Goal: Transaction & Acquisition: Purchase product/service

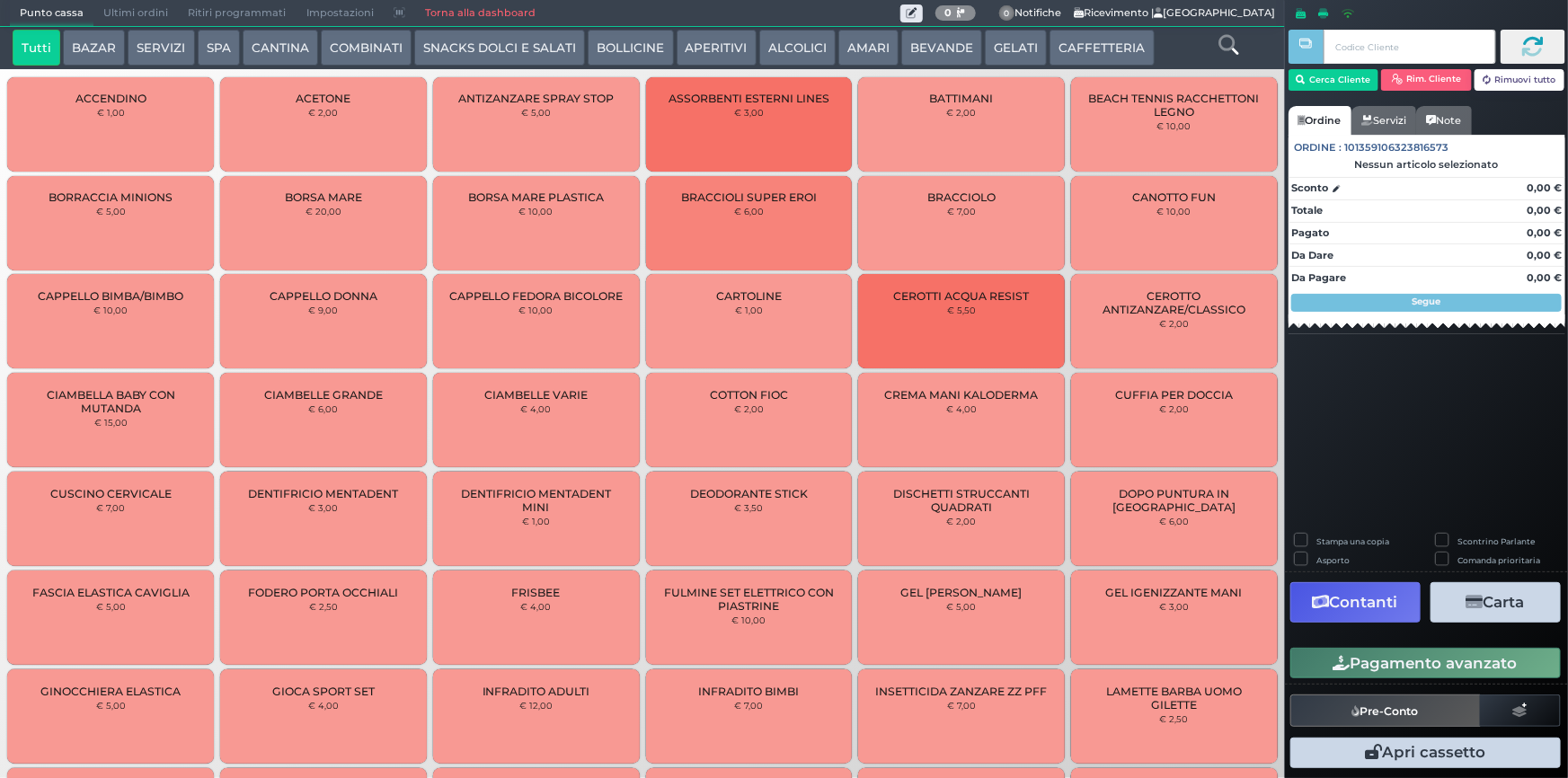
click at [151, 47] on button "SERVIZI" at bounding box center [161, 47] width 66 height 36
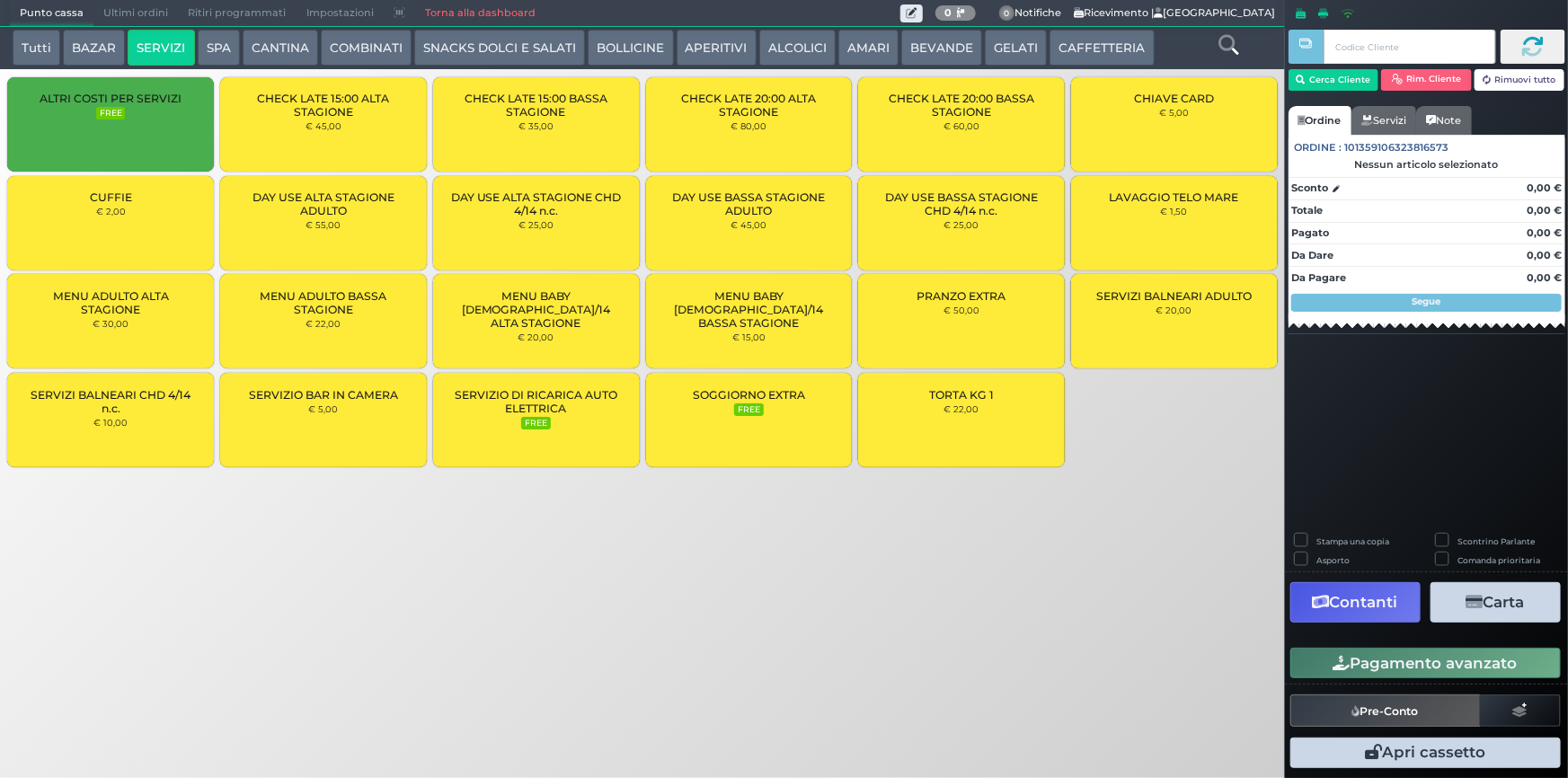
drag, startPoint x: 748, startPoint y: 627, endPoint x: 668, endPoint y: 609, distance: 82.0
click at [748, 627] on div "Punto cassa [GEOGRAPHIC_DATA] Ultimi ordini Delivery Ritiri programmati Imposta…" at bounding box center [784, 389] width 1568 height 778
click at [728, 206] on span "DAY USE BASSA STAGIONE ADULTO" at bounding box center [748, 204] width 176 height 27
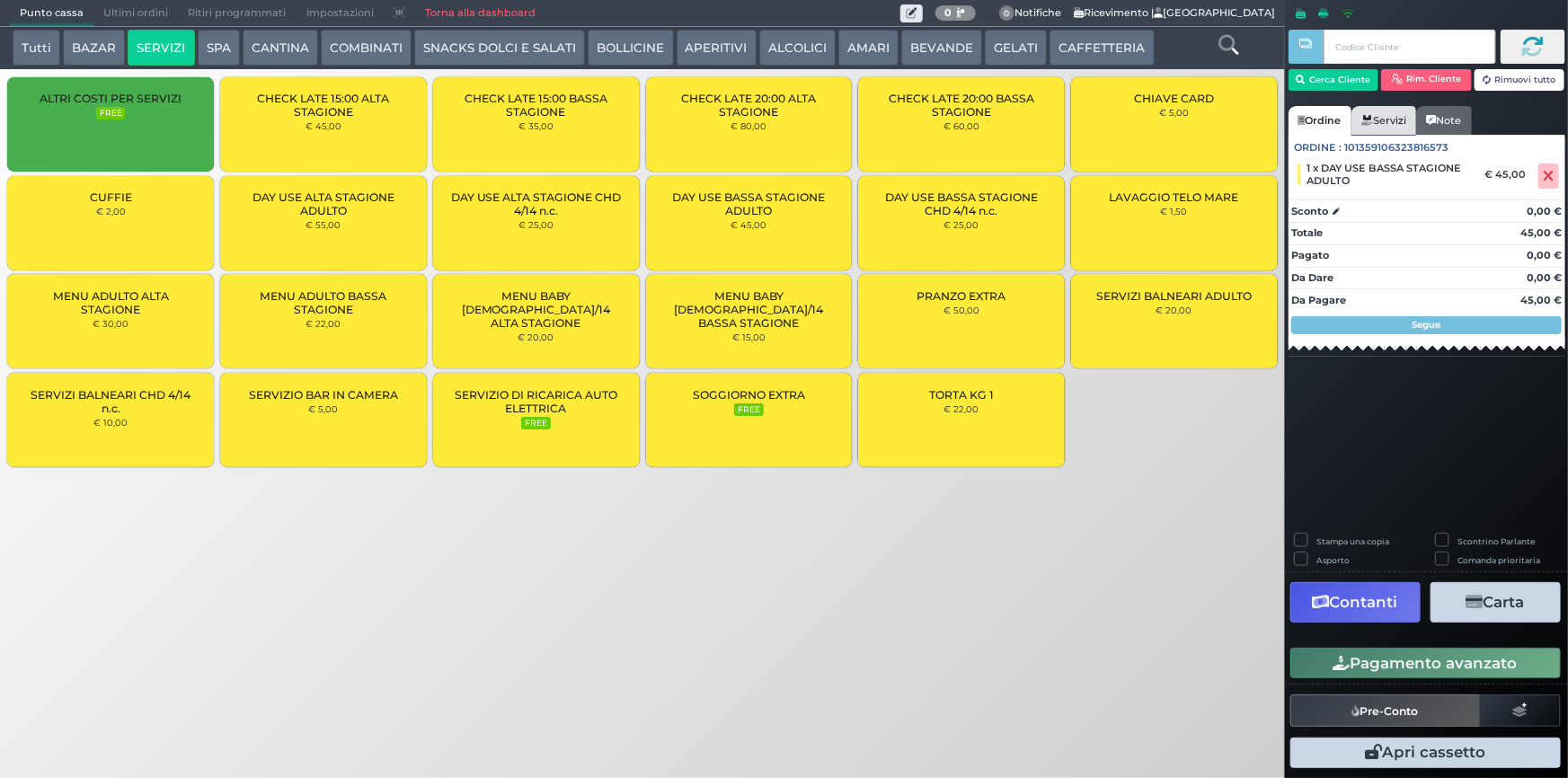
click at [1390, 125] on link "Servizi" at bounding box center [1384, 121] width 65 height 28
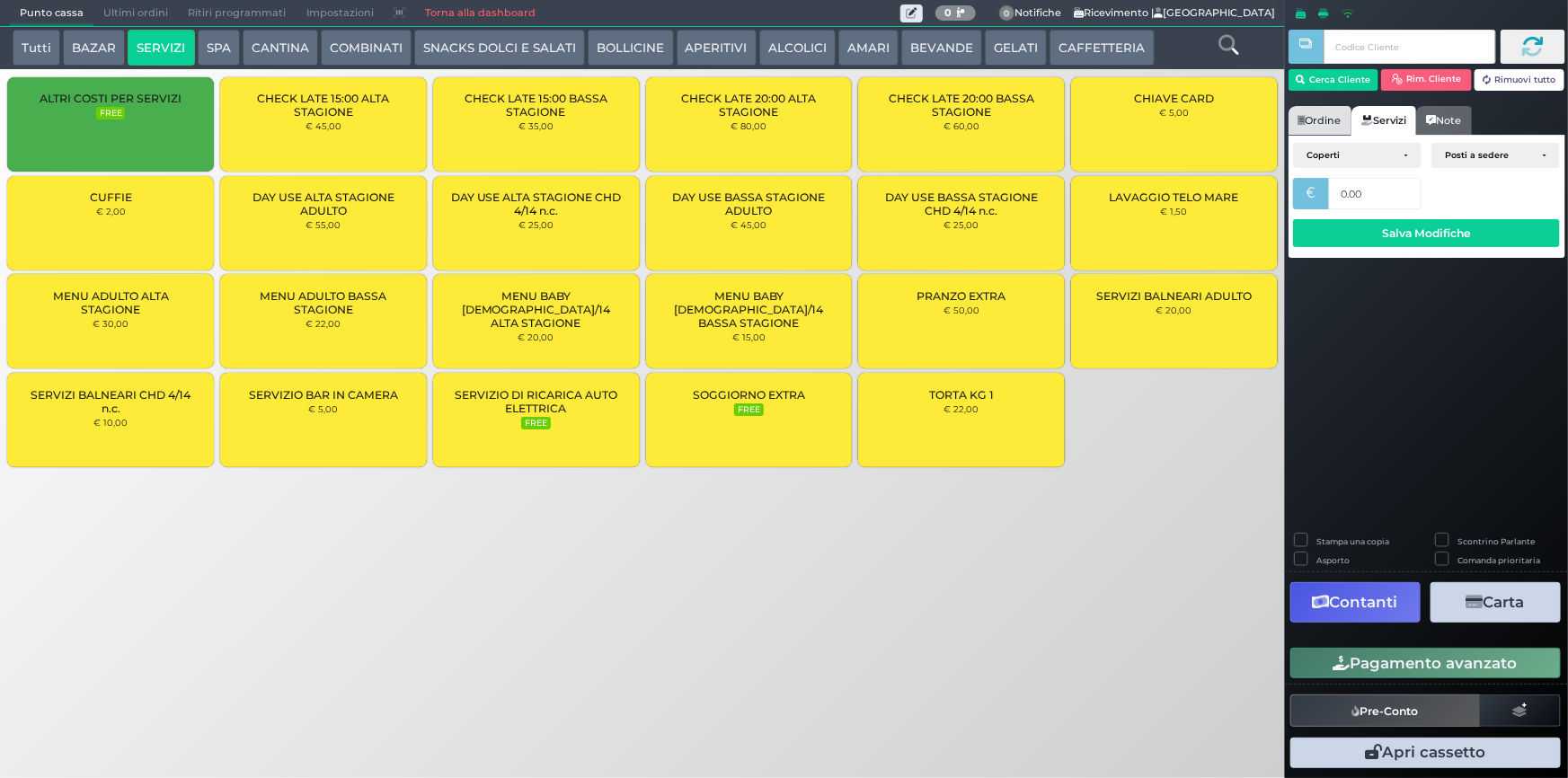
click at [1332, 125] on link "Ordine" at bounding box center [1320, 121] width 63 height 28
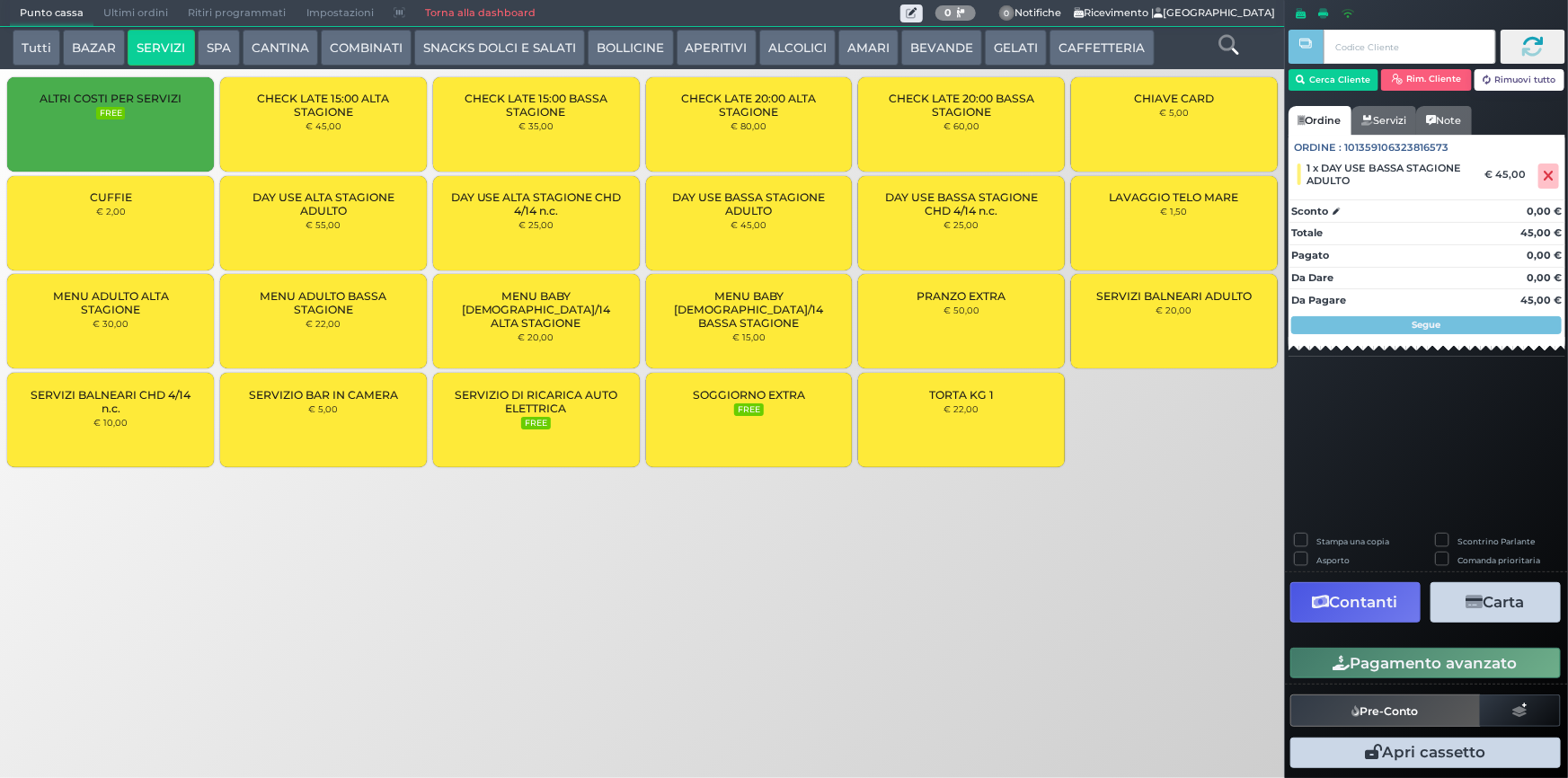
click at [1333, 211] on icon at bounding box center [1337, 211] width 8 height 1
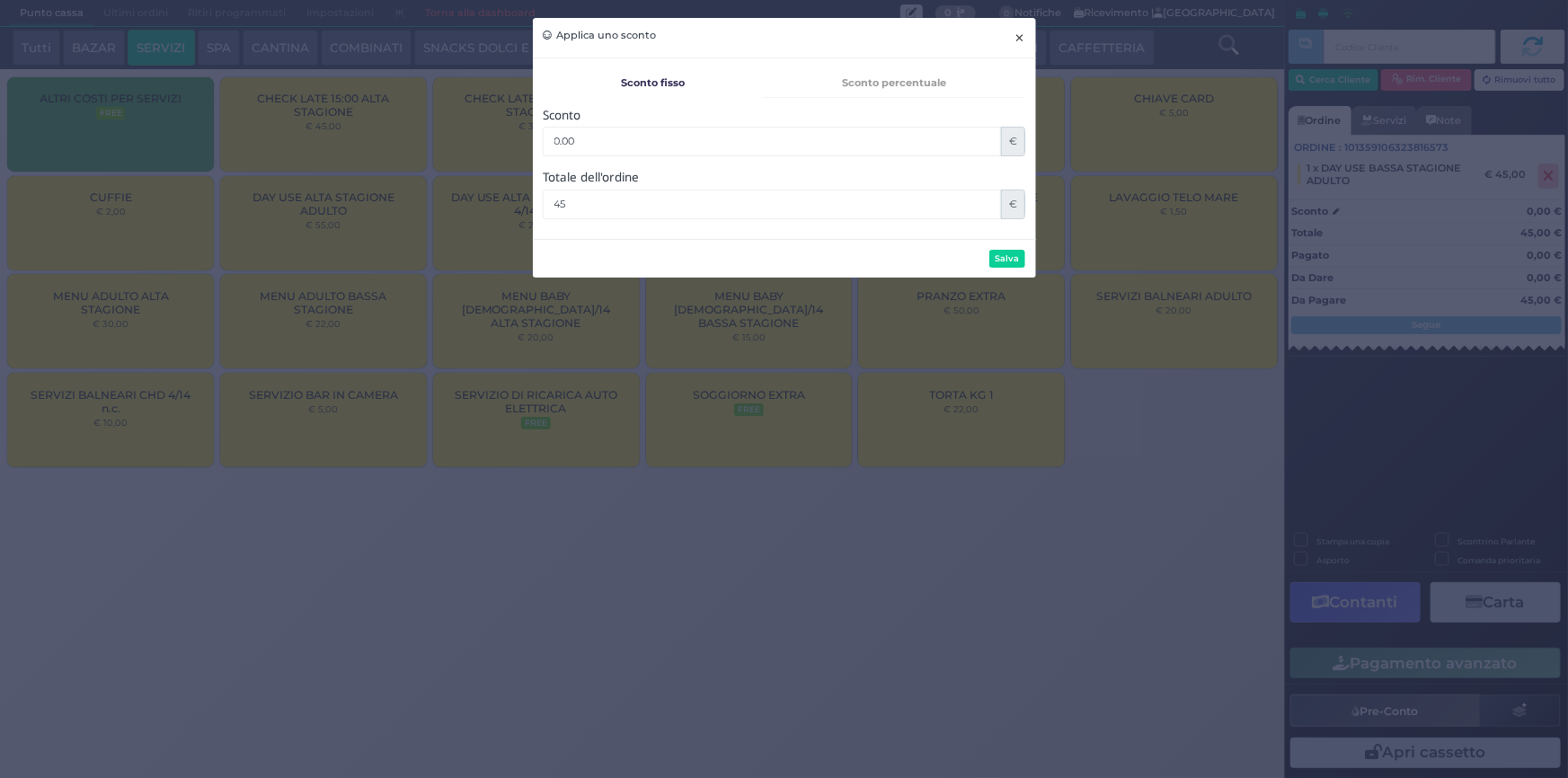
click at [1025, 38] on span "×" at bounding box center [1019, 37] width 11 height 20
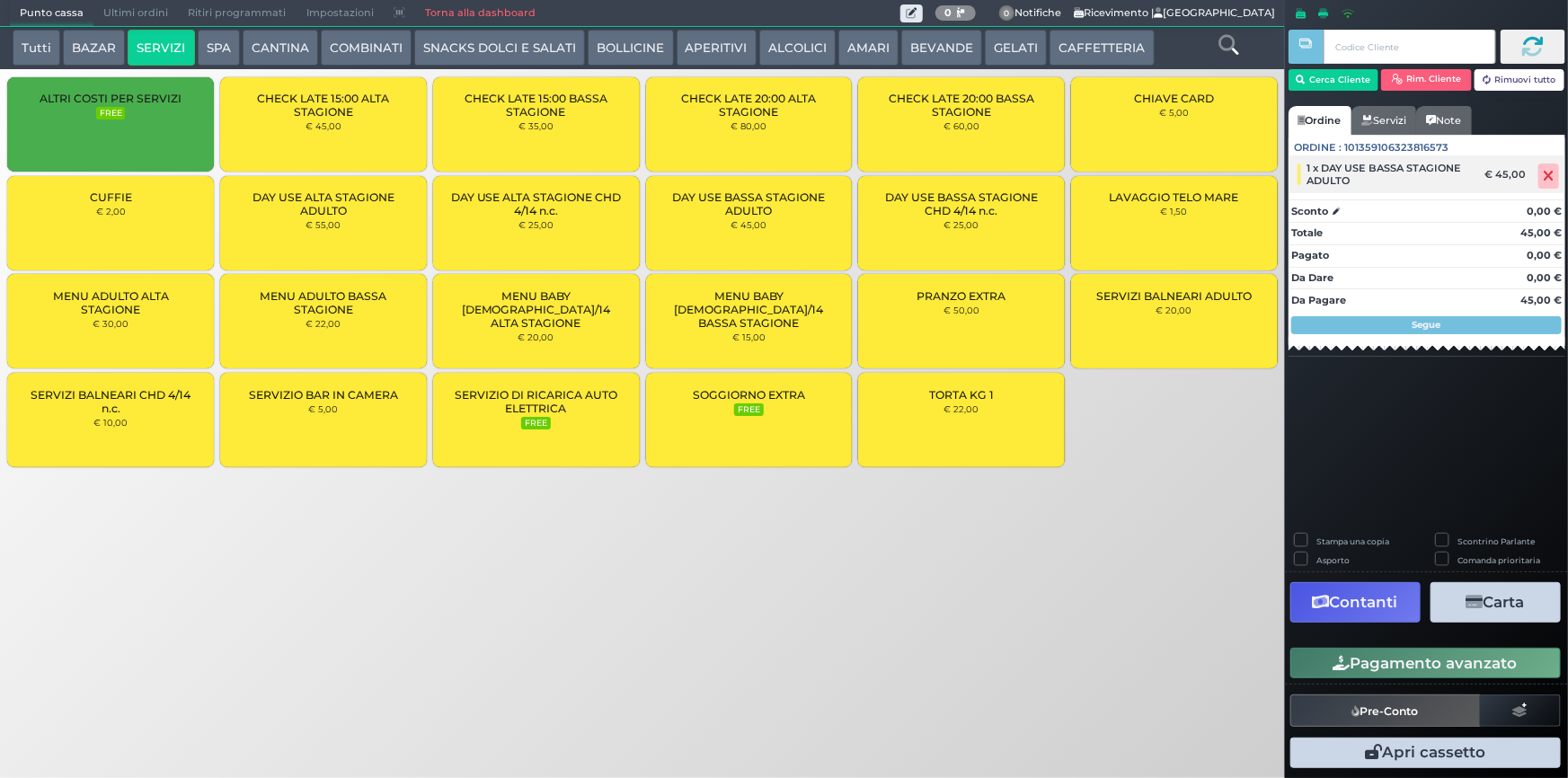
click at [1542, 177] on span at bounding box center [1549, 176] width 21 height 25
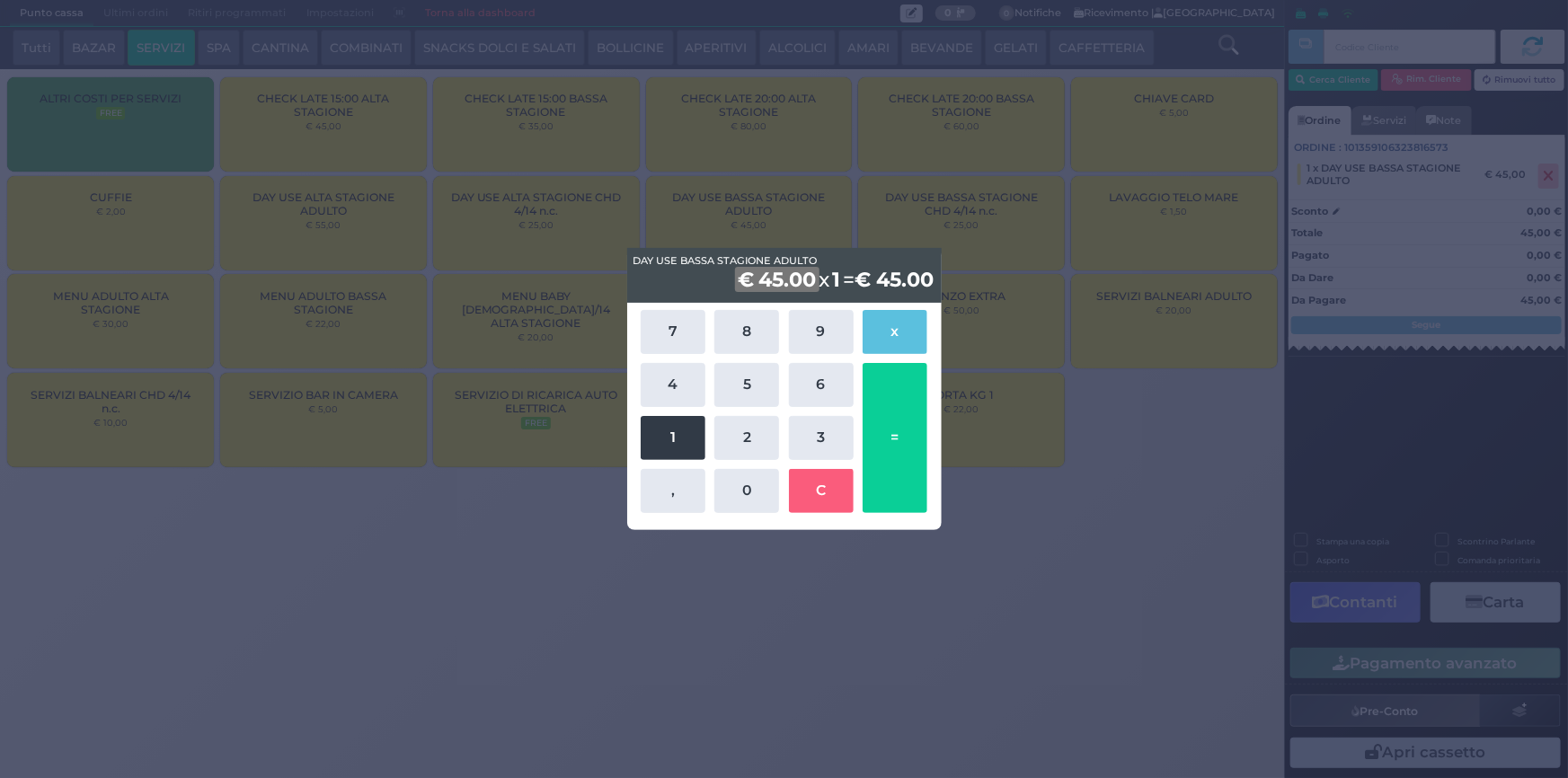
click at [687, 434] on button "1" at bounding box center [673, 438] width 65 height 44
click at [820, 383] on button "6" at bounding box center [822, 385] width 65 height 44
click at [740, 490] on button "0" at bounding box center [746, 491] width 65 height 44
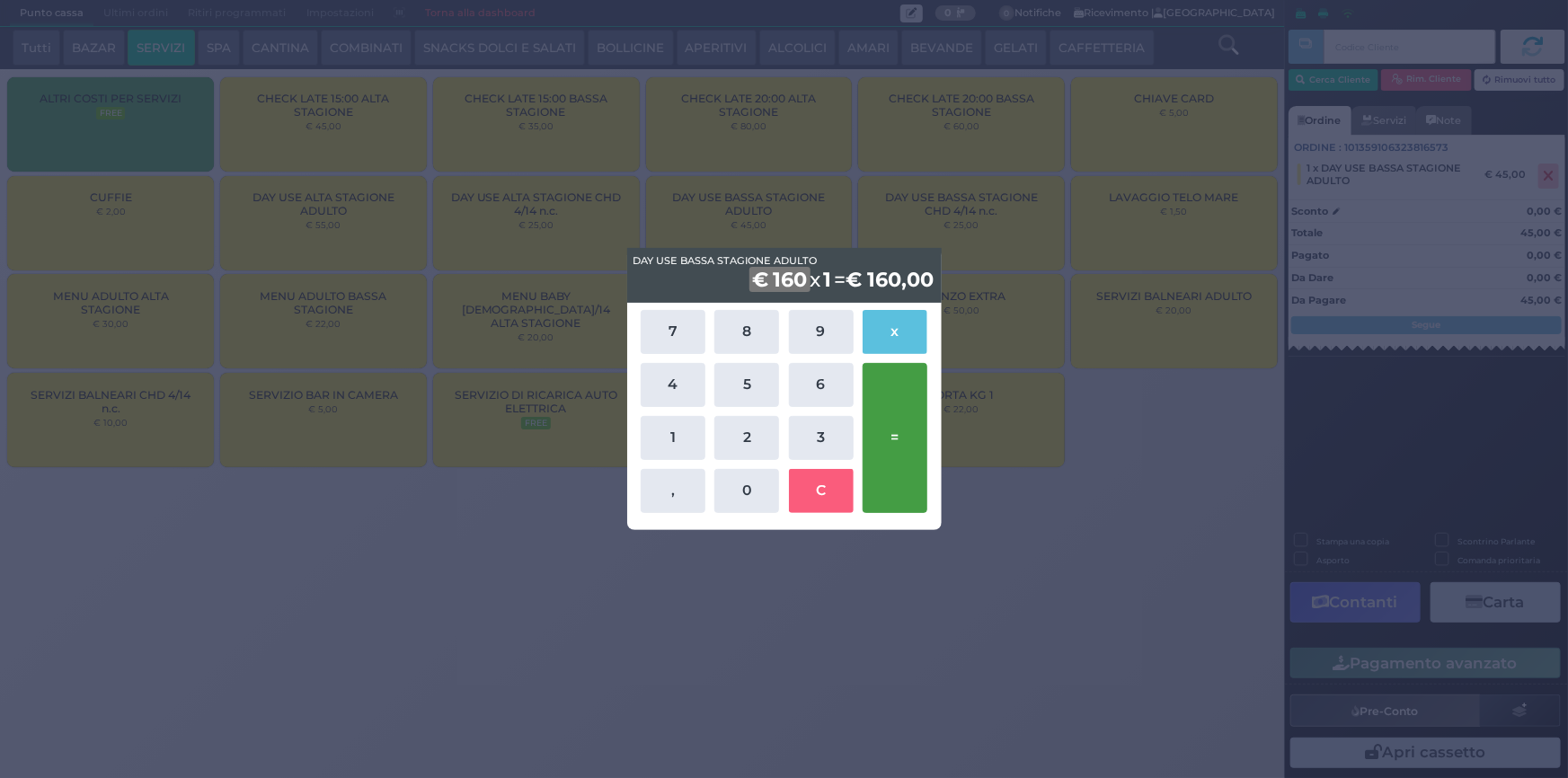
click at [887, 453] on button "=" at bounding box center [895, 438] width 65 height 150
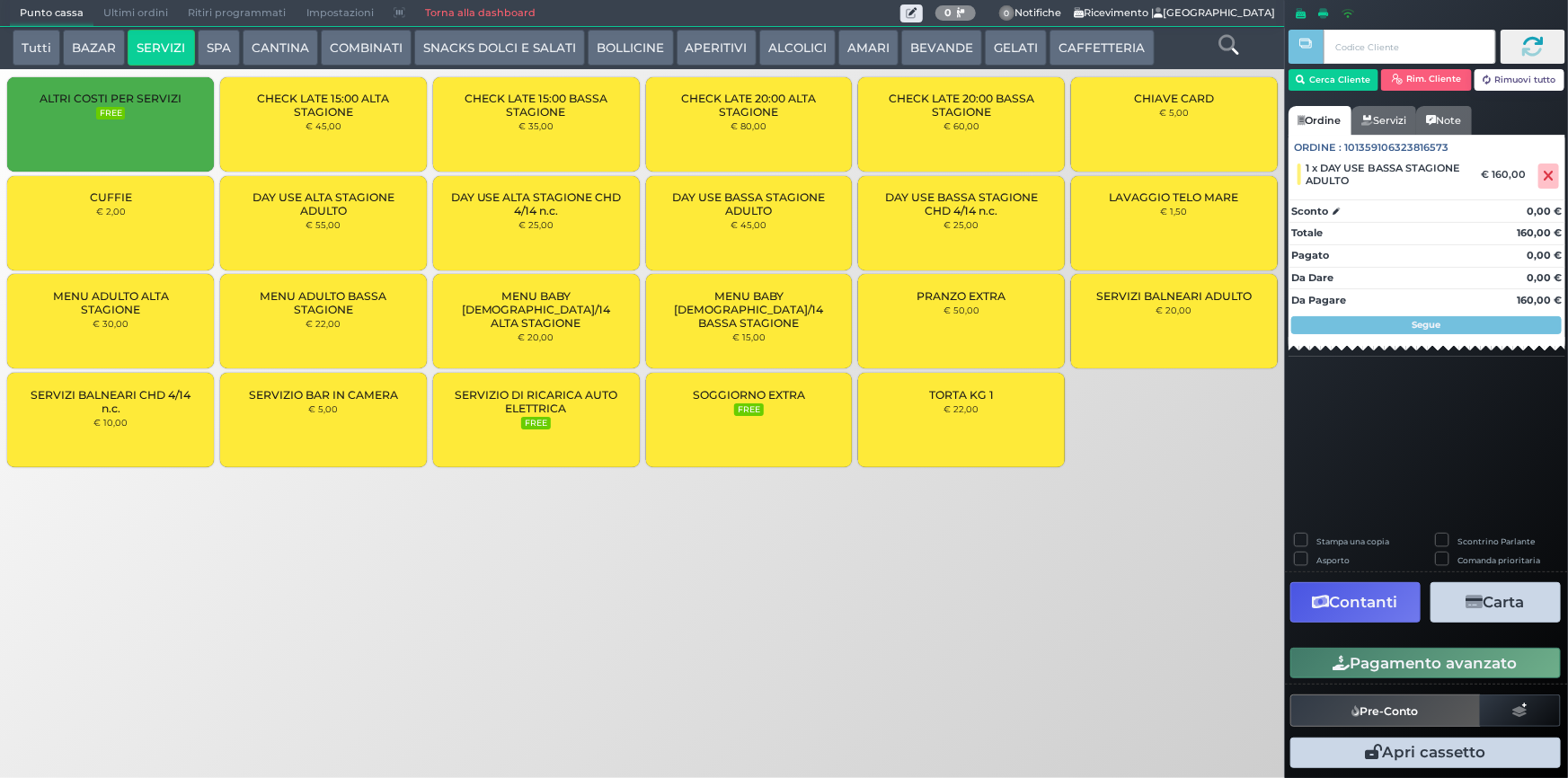
click at [1316, 542] on label "Stampa una copia" at bounding box center [1352, 541] width 73 height 11
checkbox input "true"
click at [1517, 602] on button "Carta" at bounding box center [1496, 602] width 130 height 41
